Goal: Task Accomplishment & Management: Manage account settings

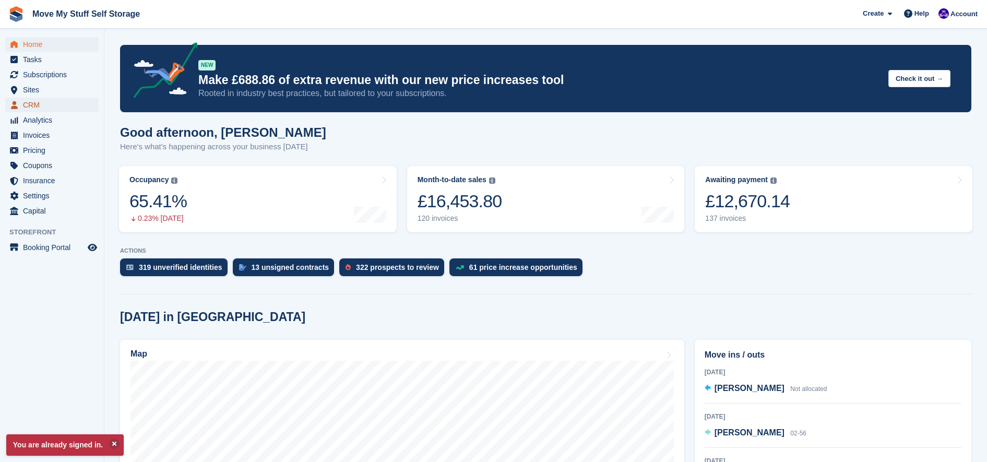
click at [18, 105] on span "menu" at bounding box center [14, 105] width 13 height 13
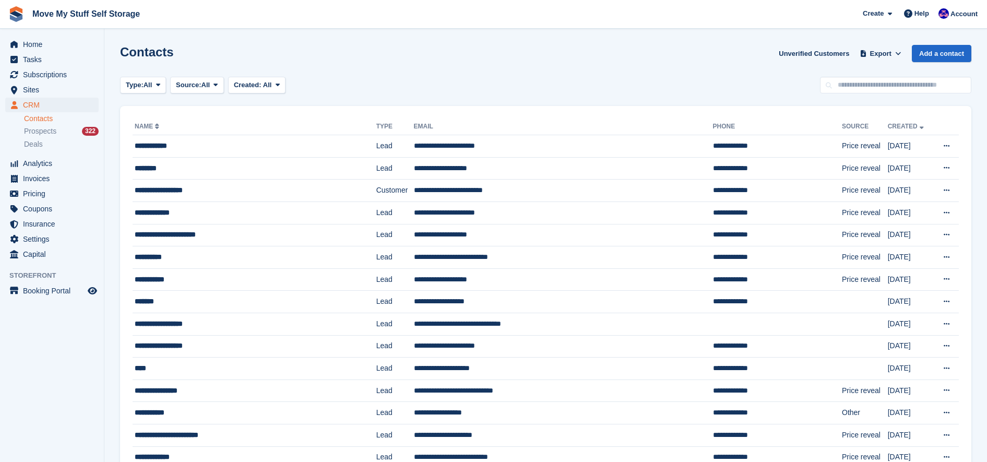
click at [849, 92] on input "text" at bounding box center [895, 85] width 151 height 17
type input "*****"
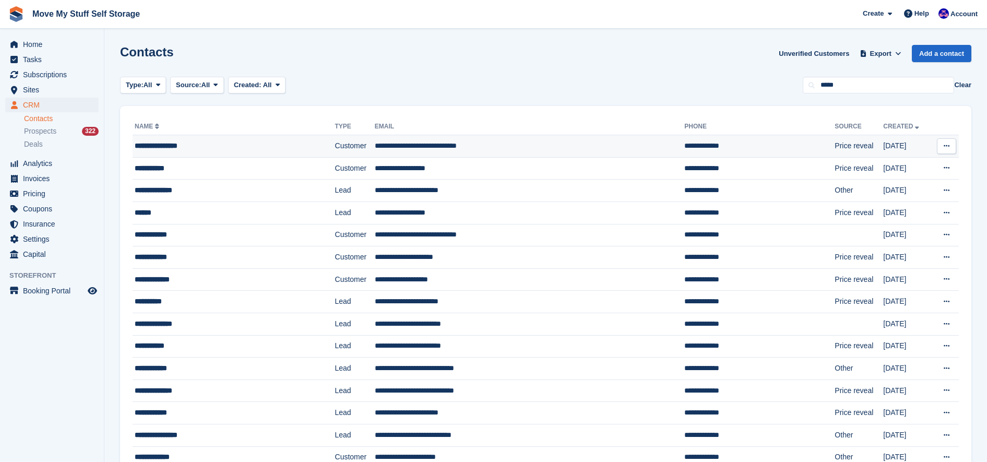
click at [527, 146] on td "**********" at bounding box center [530, 146] width 310 height 22
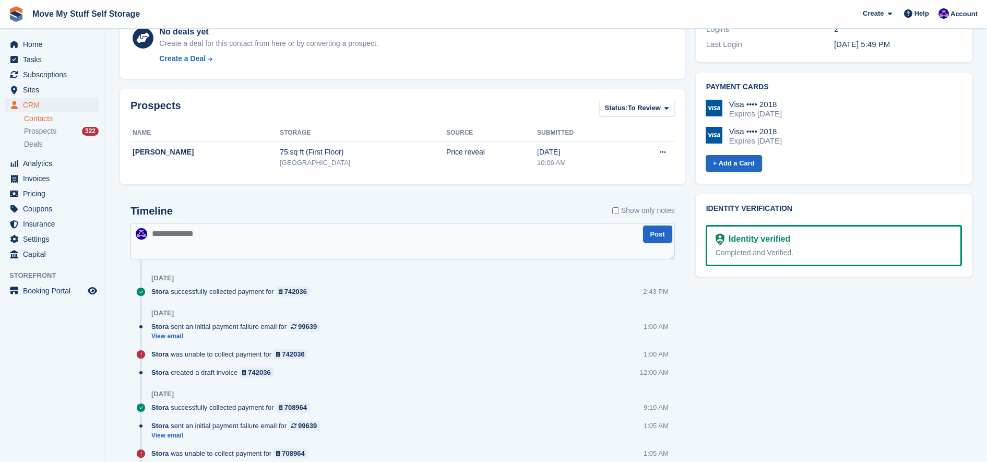
scroll to position [365, 0]
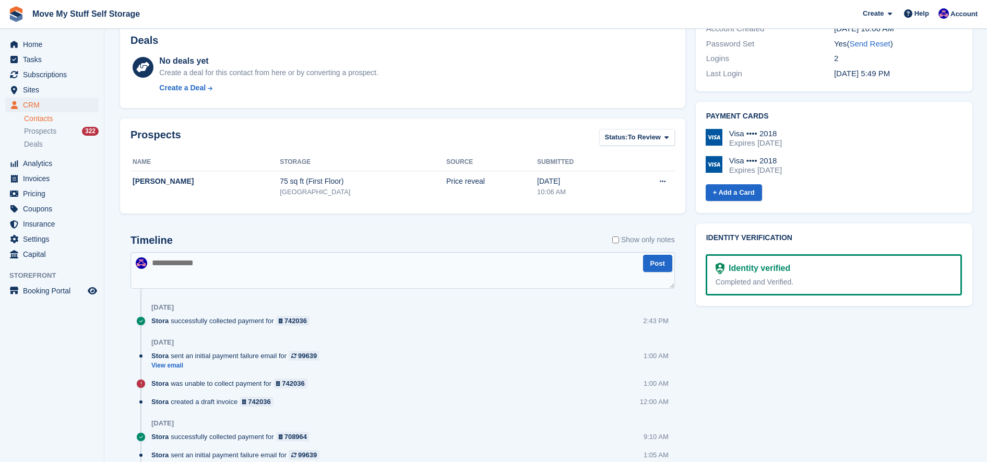
click at [245, 260] on textarea at bounding box center [403, 270] width 545 height 37
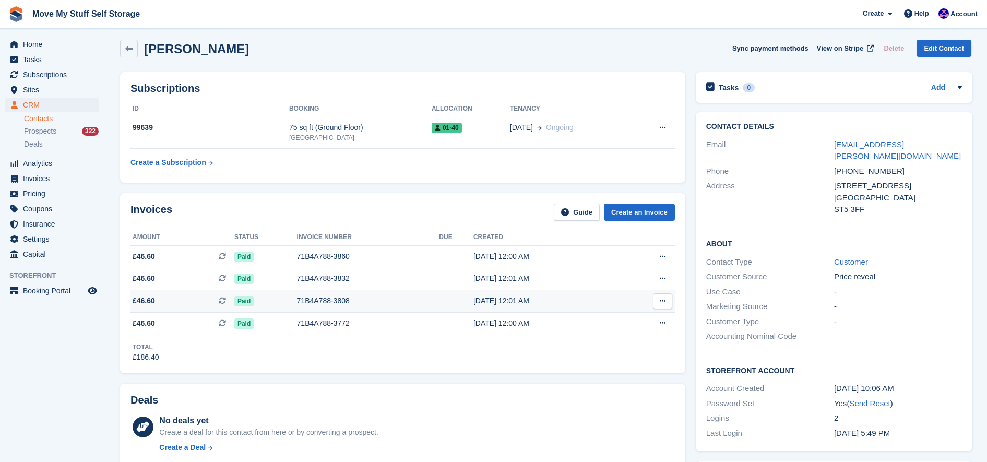
scroll to position [0, 0]
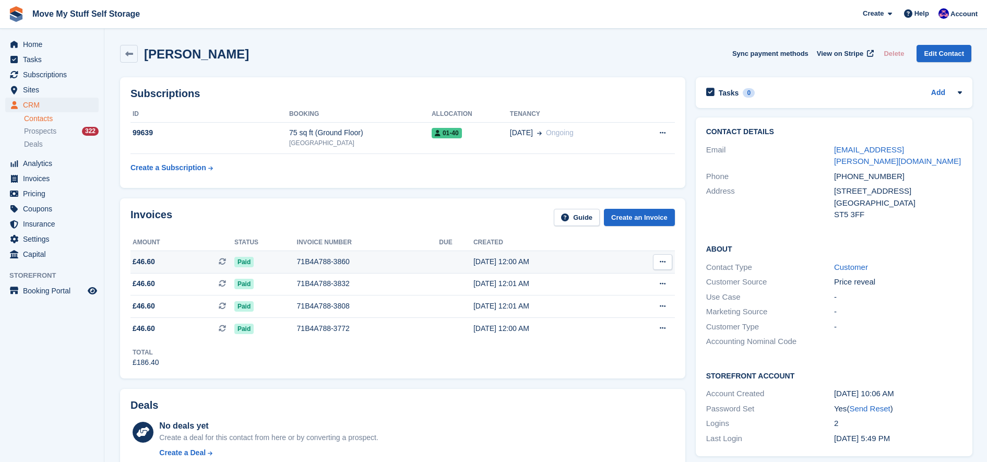
click at [205, 269] on td "£46.60 This is a recurring subscription invoice." at bounding box center [183, 262] width 104 height 22
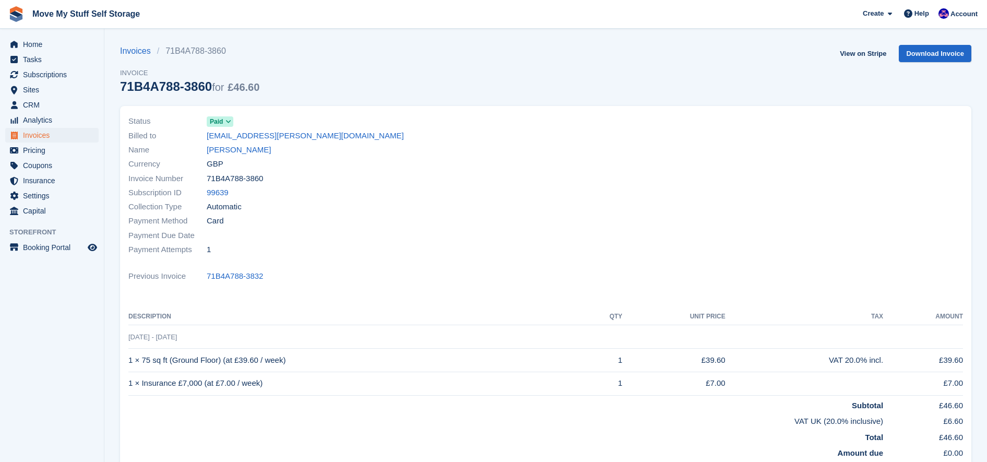
click at [211, 123] on span "Paid" at bounding box center [216, 121] width 13 height 9
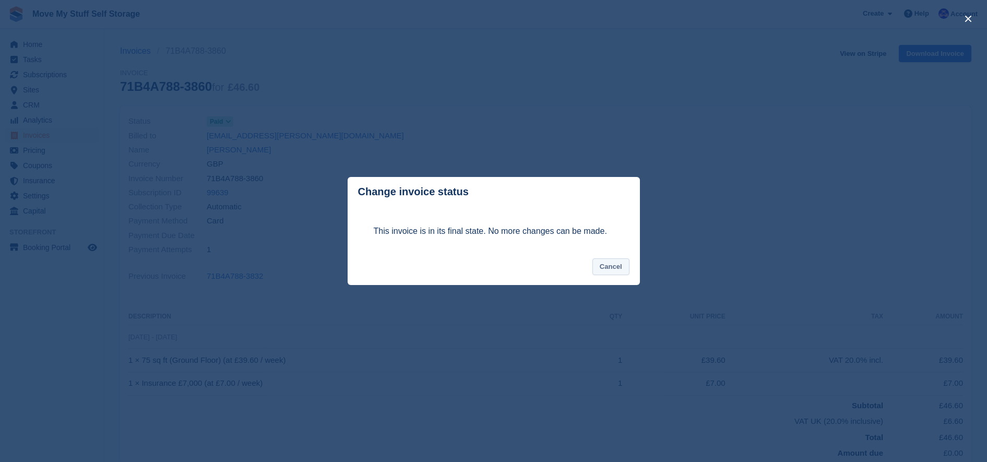
click at [621, 262] on button "Cancel" at bounding box center [611, 266] width 37 height 17
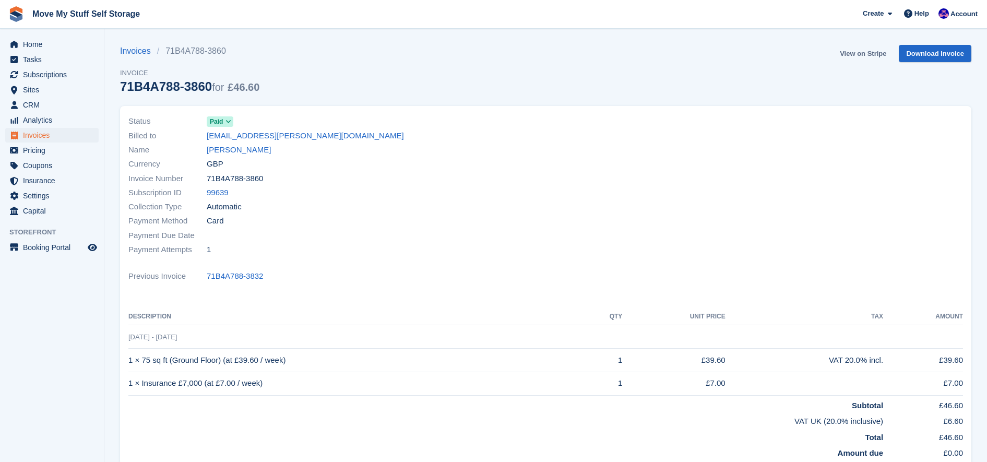
click at [857, 55] on link "View on Stripe" at bounding box center [863, 53] width 55 height 17
click at [244, 147] on link "JULIE ANN THOMAS" at bounding box center [239, 150] width 64 height 12
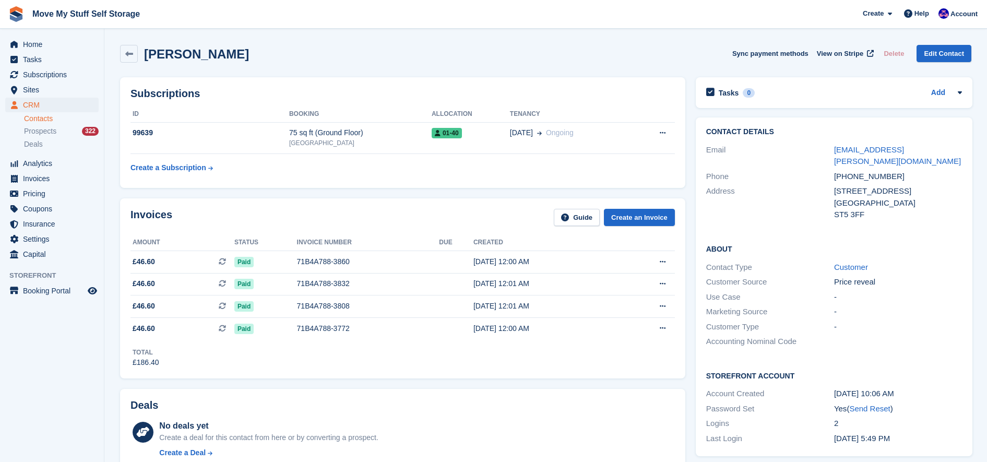
click at [327, 424] on div "No deals yet" at bounding box center [268, 426] width 219 height 13
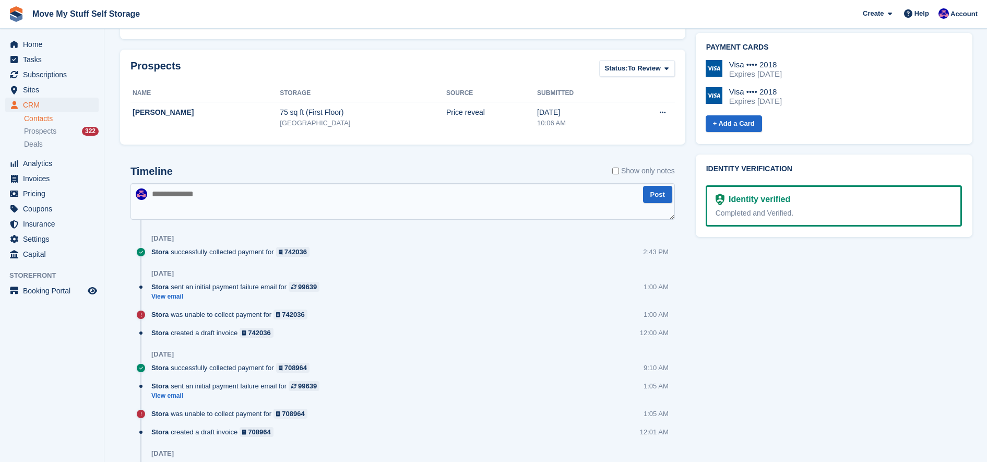
scroll to position [438, 0]
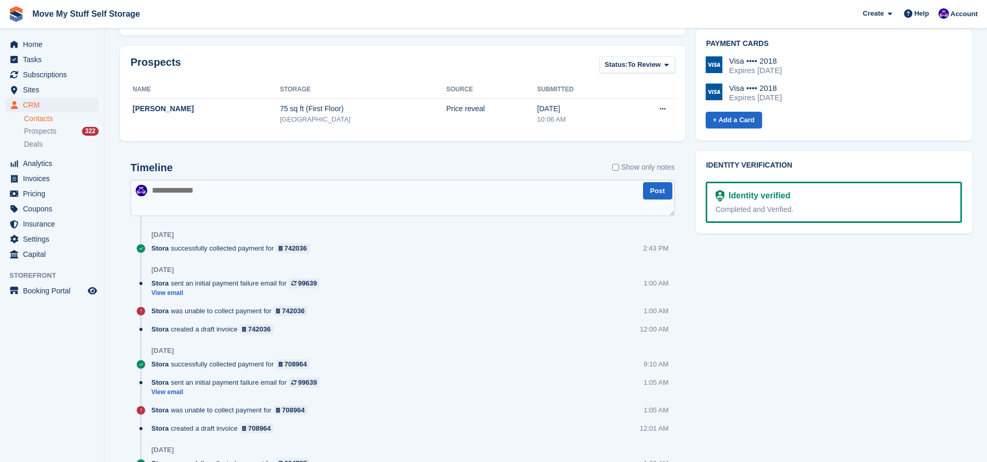
click at [188, 186] on textarea at bounding box center [403, 198] width 545 height 37
type textarea "**********"
